Goal: Transaction & Acquisition: Purchase product/service

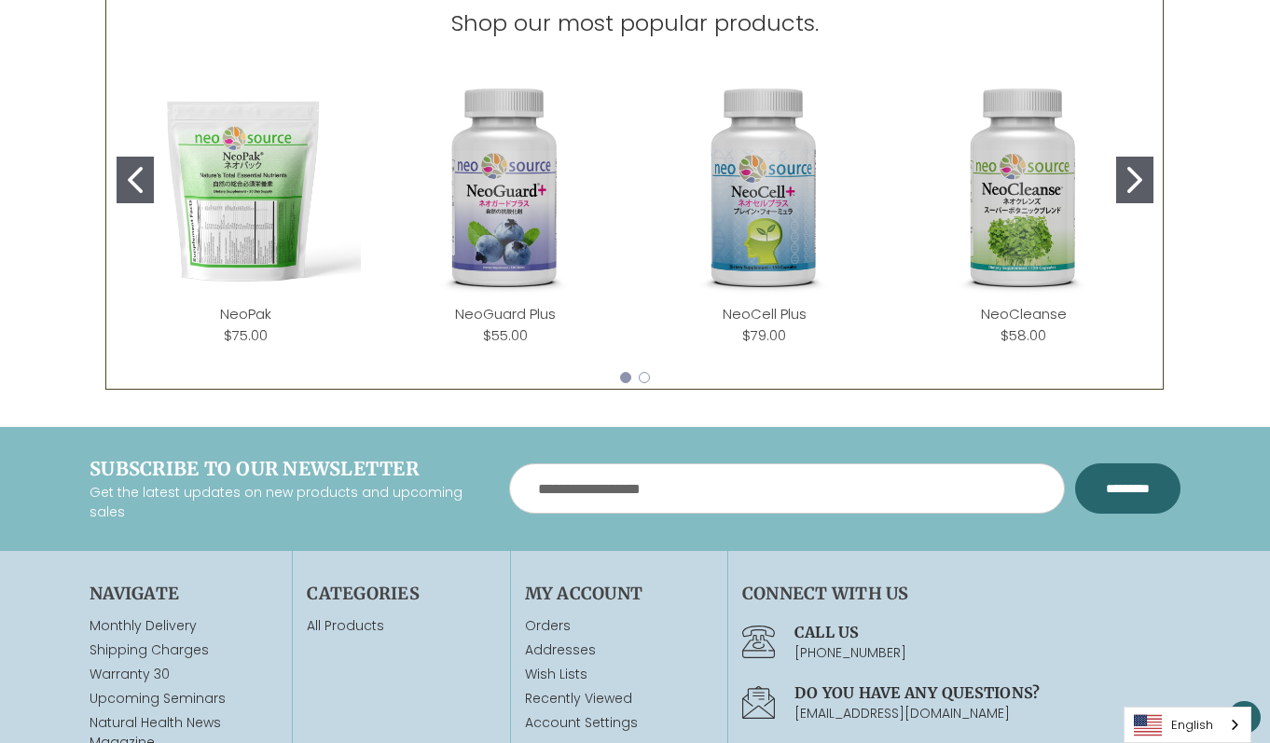
scroll to position [819, 0]
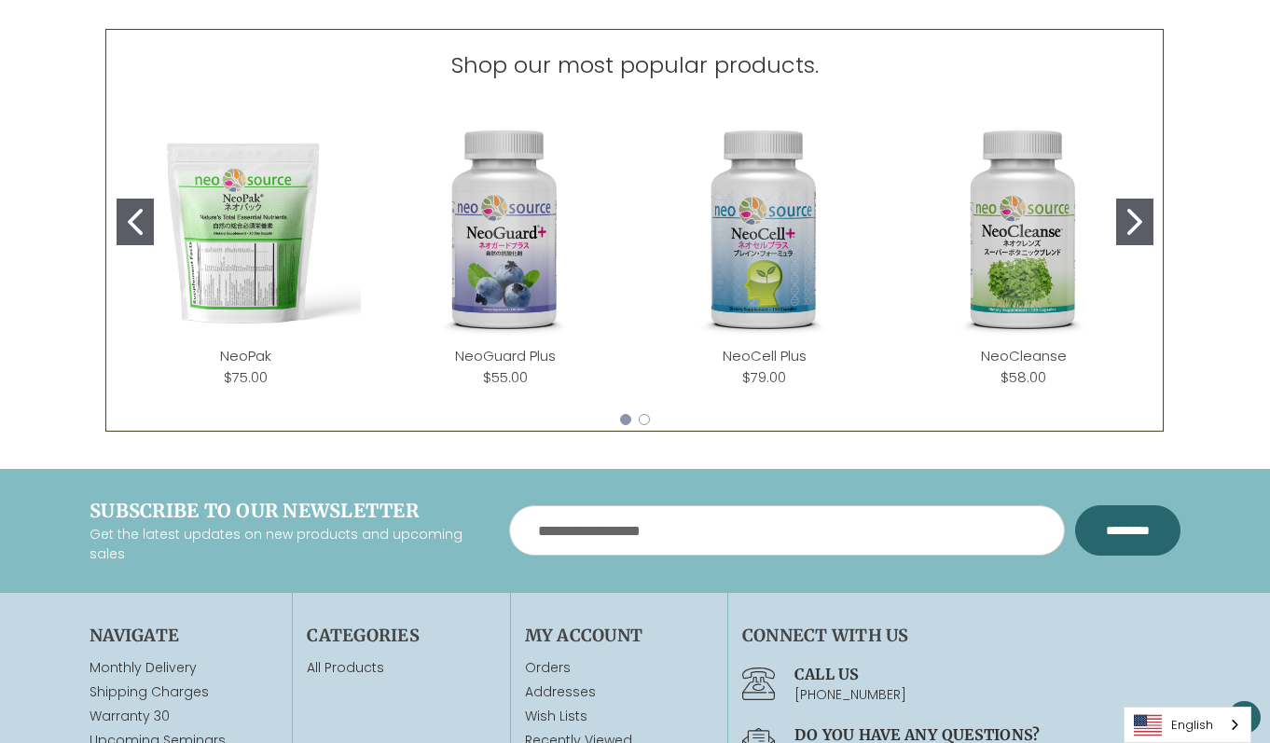
click at [789, 214] on img "NeoCell Plus" at bounding box center [764, 230] width 229 height 229
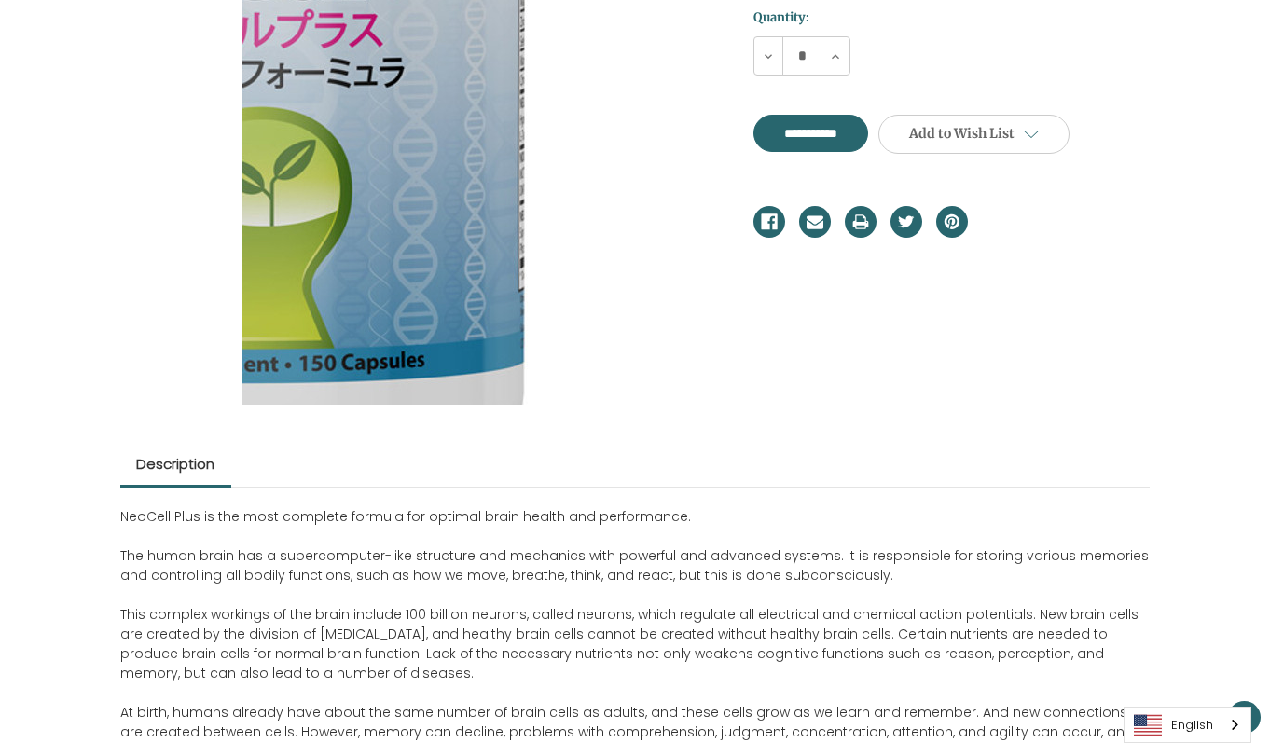
scroll to position [336, 0]
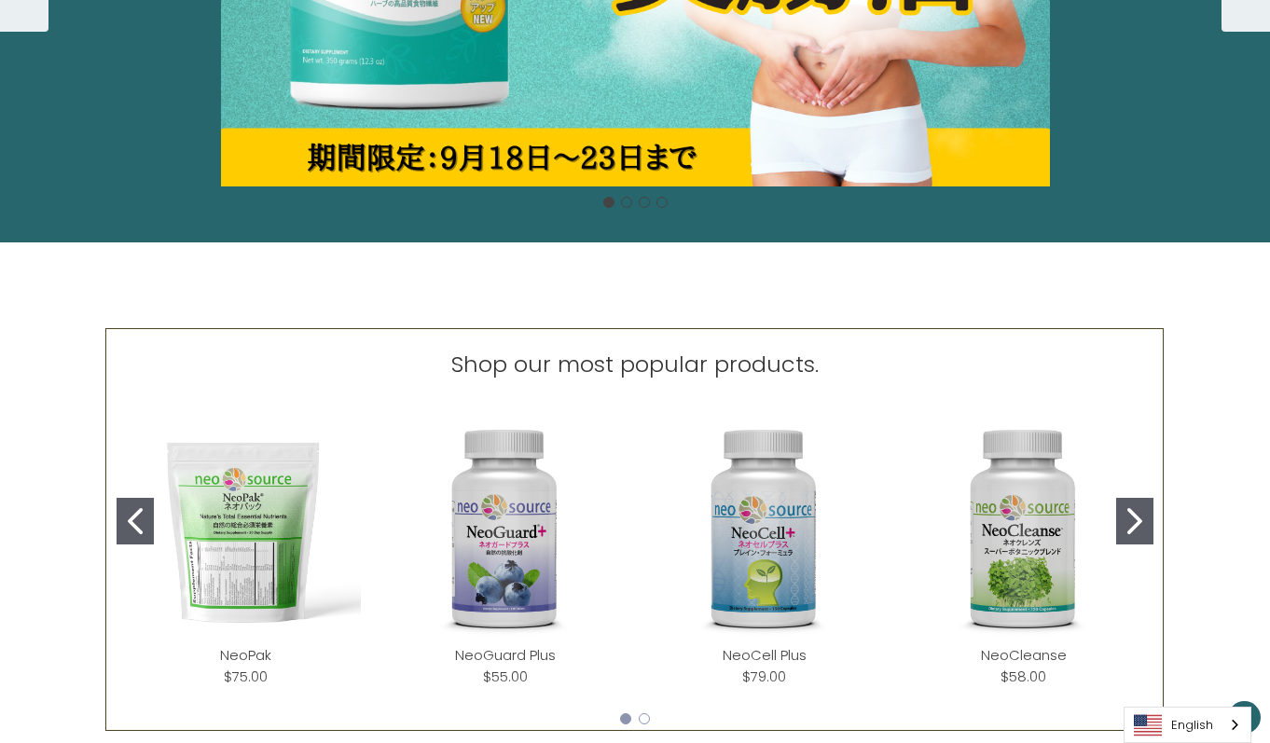
scroll to position [653, 0]
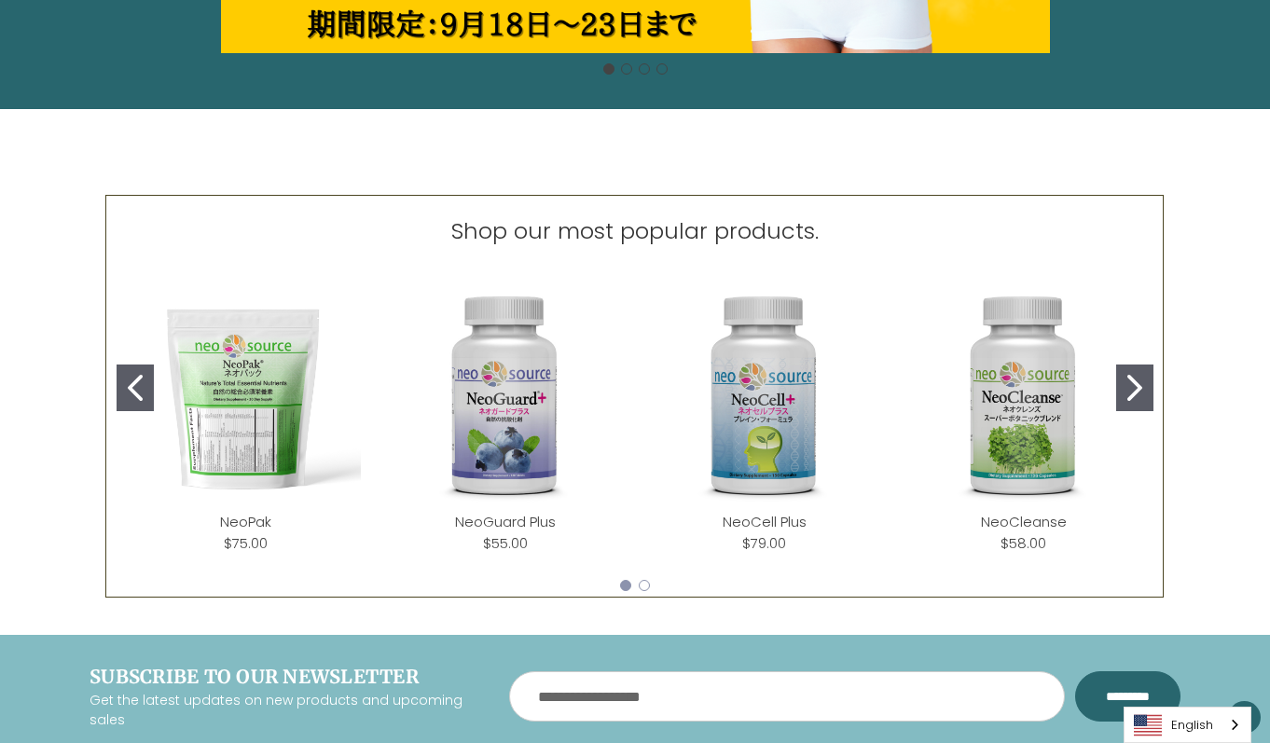
click at [771, 395] on img "NeoCell Plus" at bounding box center [764, 396] width 229 height 229
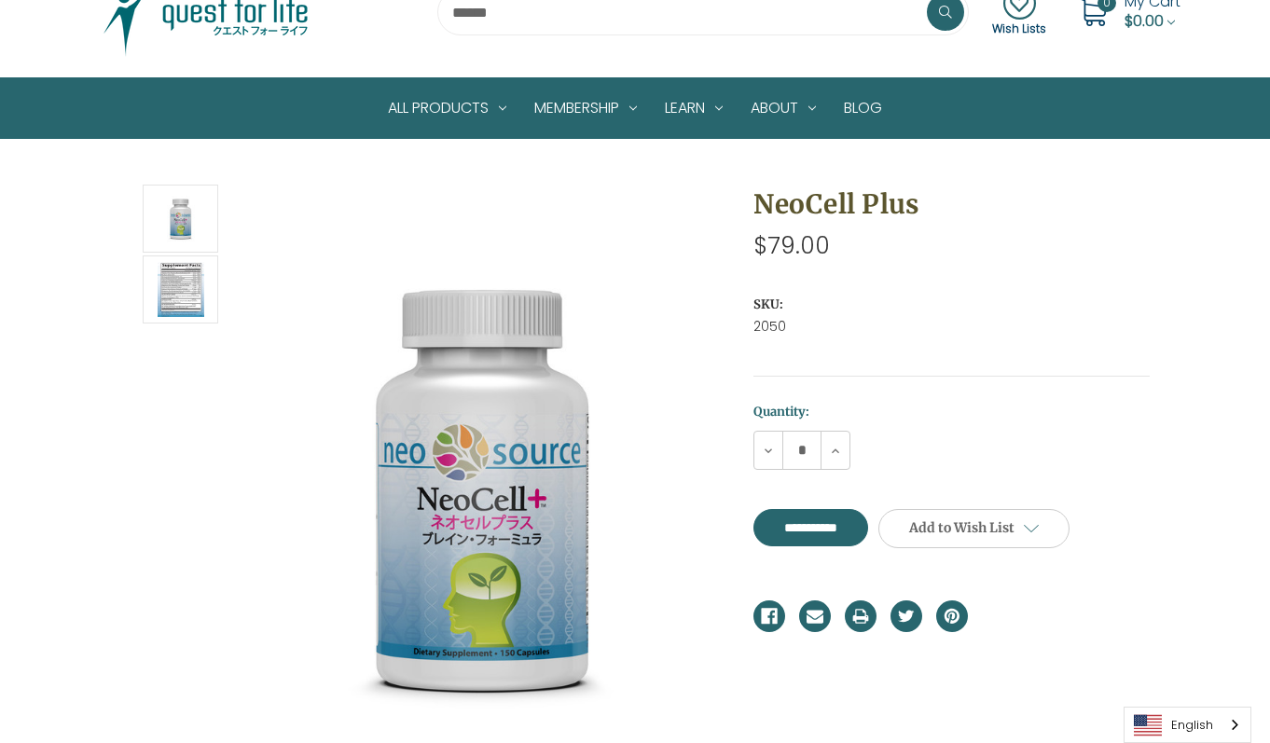
scroll to position [93, 0]
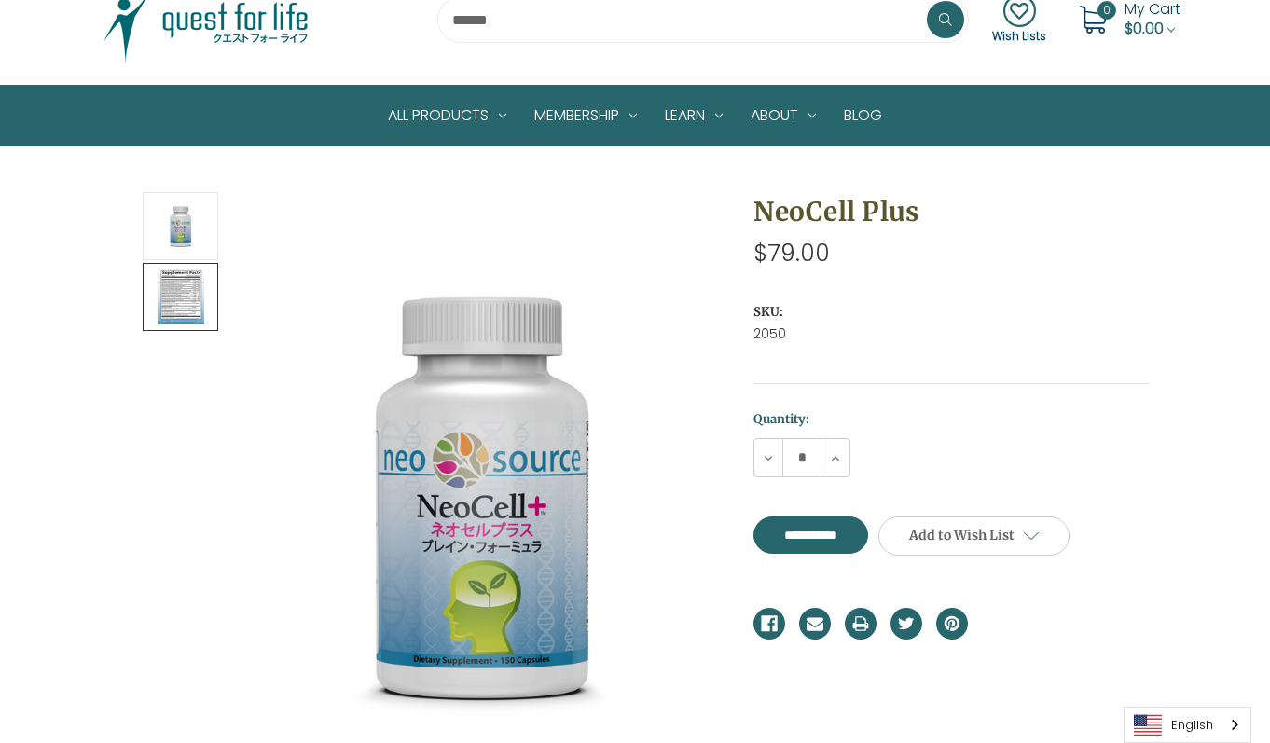
click at [186, 291] on img at bounding box center [181, 297] width 47 height 62
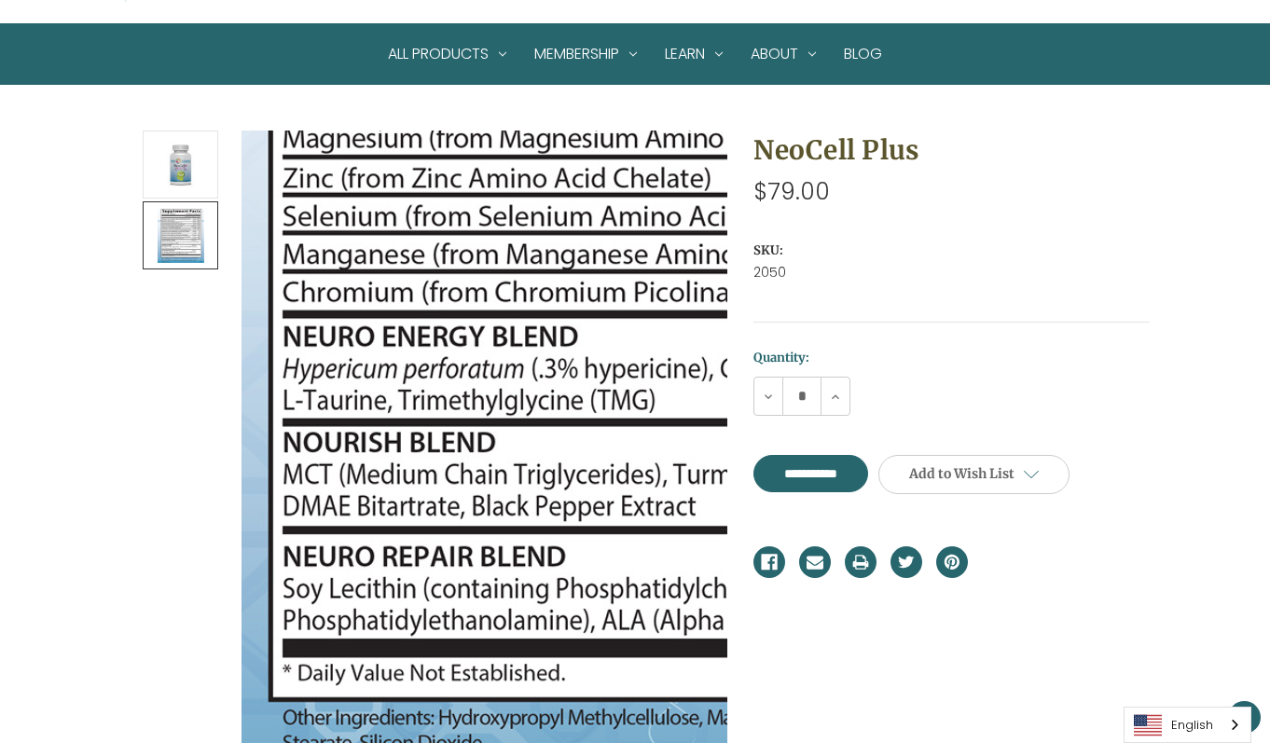
scroll to position [186, 0]
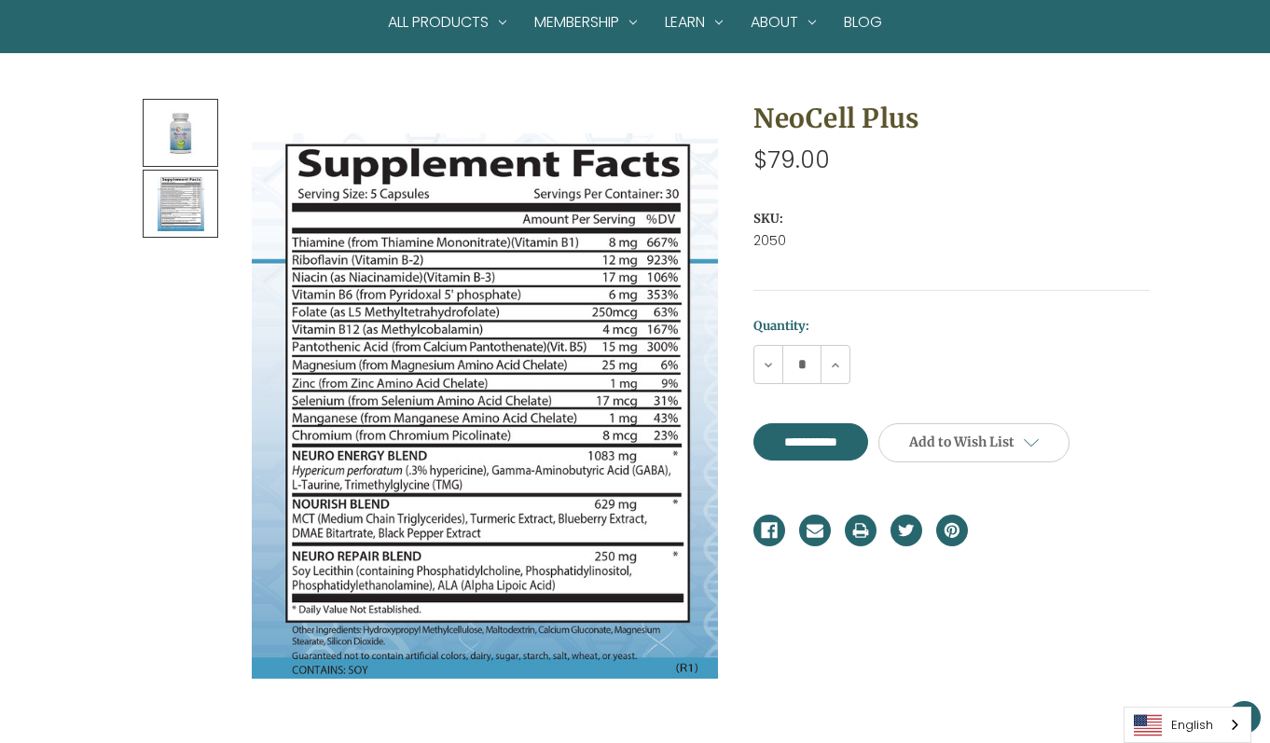
click at [179, 145] on img at bounding box center [181, 133] width 47 height 62
